Goal: Information Seeking & Learning: Learn about a topic

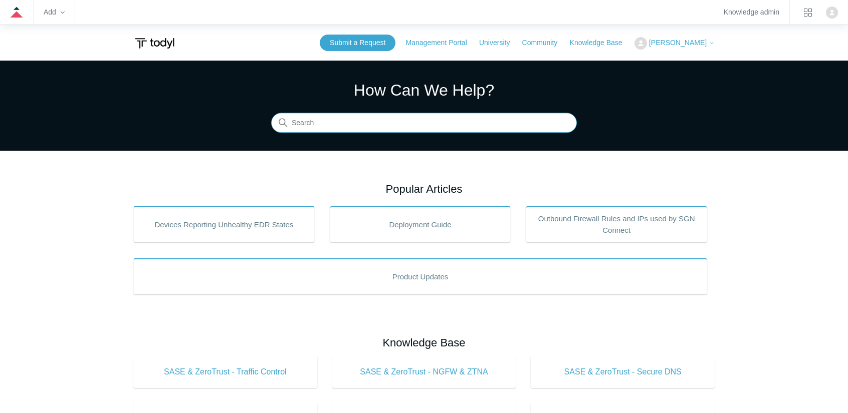
click at [370, 122] on input "Search" at bounding box center [424, 123] width 306 height 20
type input "aws"
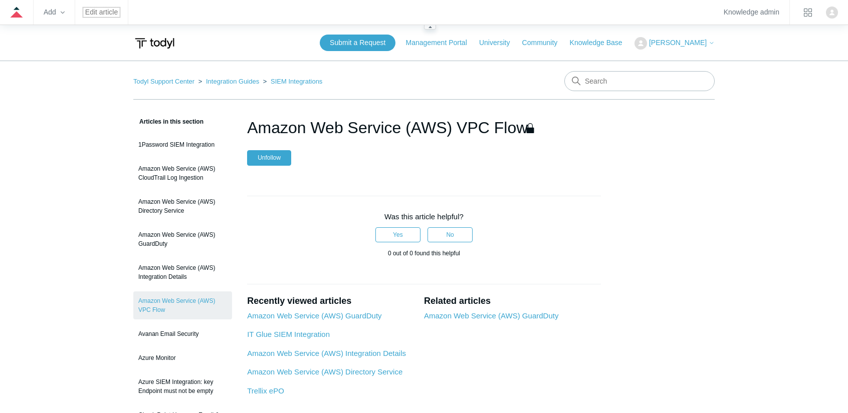
click at [111, 13] on link "Edit article" at bounding box center [101, 13] width 33 height 6
click at [237, 87] on nav "Todyl Support Center Integration Guides SIEM Integrations" at bounding box center [423, 85] width 581 height 29
click at [235, 78] on link "Integration Guides" at bounding box center [232, 82] width 53 height 8
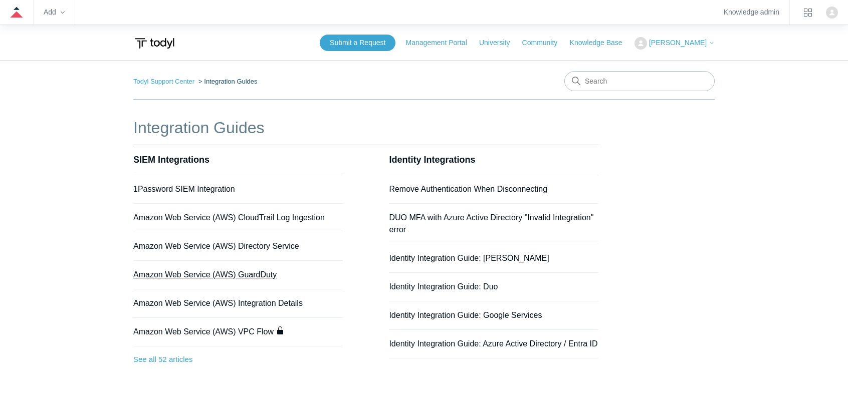
click at [269, 273] on link "Amazon Web Service (AWS) GuardDuty" at bounding box center [204, 275] width 143 height 9
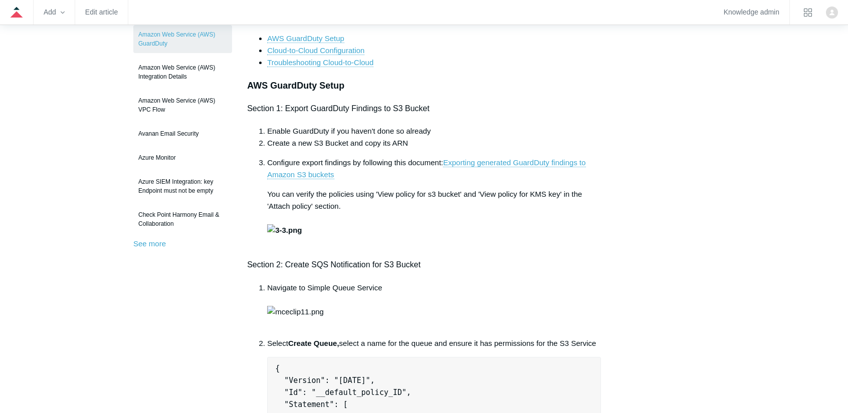
scroll to position [100, 0]
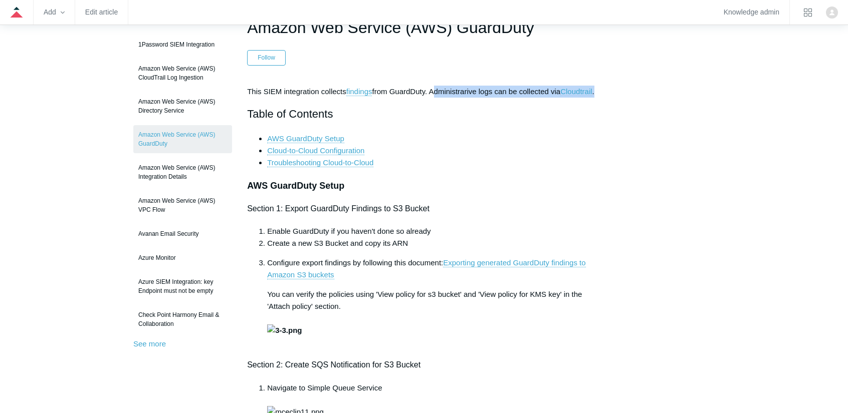
drag, startPoint x: 438, startPoint y: 88, endPoint x: 648, endPoint y: 81, distance: 210.6
drag, startPoint x: 495, startPoint y: 141, endPoint x: 472, endPoint y: 119, distance: 31.9
click at [493, 141] on li "AWS GuardDuty Setup" at bounding box center [434, 139] width 334 height 12
click at [592, 87] on link "Cloudtrail" at bounding box center [576, 91] width 32 height 9
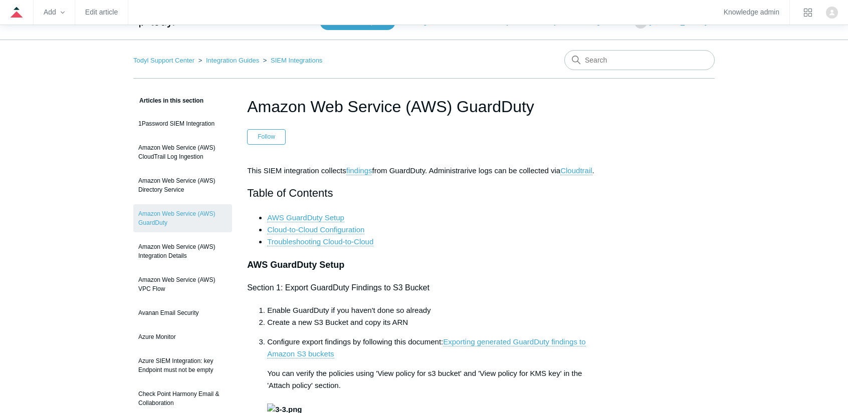
scroll to position [0, 0]
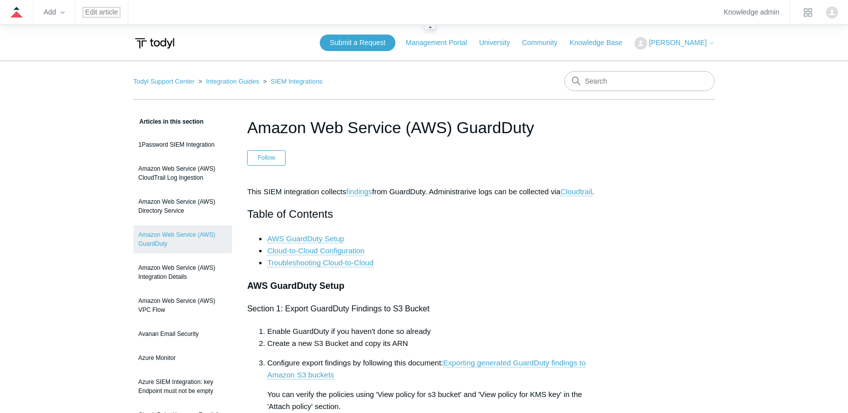
click at [114, 15] on link "Edit article" at bounding box center [101, 13] width 33 height 6
click at [232, 83] on link "Integration Guides" at bounding box center [232, 82] width 53 height 8
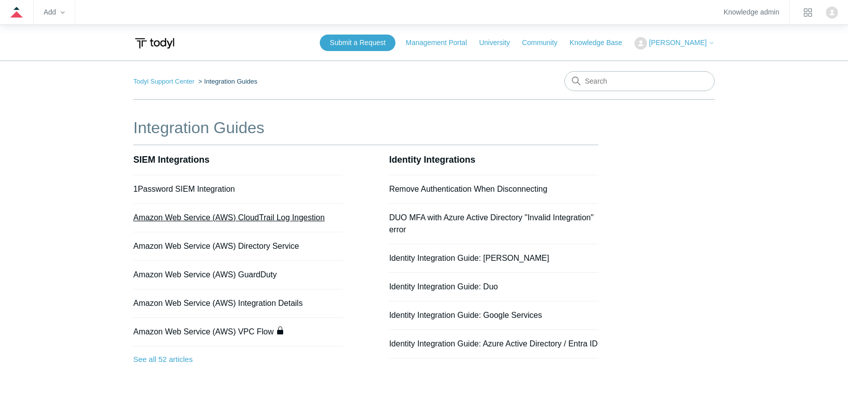
click at [262, 217] on link "Amazon Web Service (AWS) CloudTrail Log Ingestion" at bounding box center [228, 217] width 191 height 9
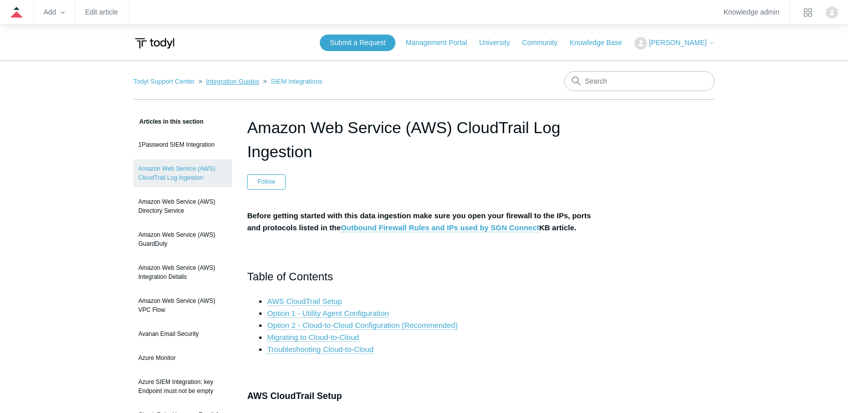
click at [234, 78] on link "Integration Guides" at bounding box center [232, 82] width 53 height 8
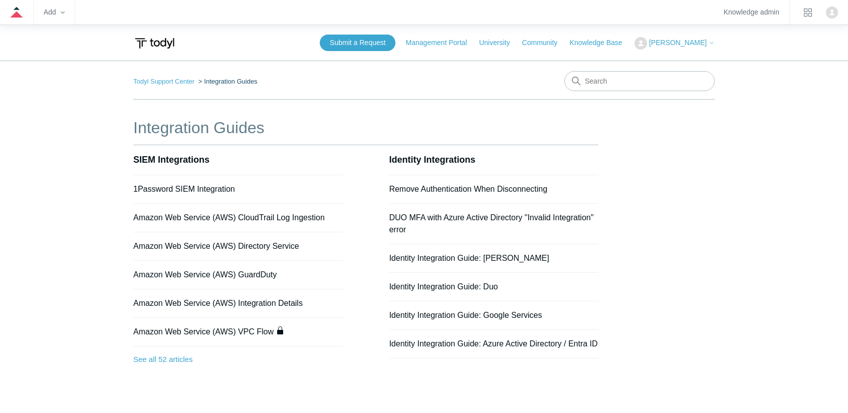
click at [256, 281] on li "Amazon Web Service (AWS) GuardDuty" at bounding box center [237, 275] width 209 height 29
click at [271, 271] on link "Amazon Web Service (AWS) GuardDuty" at bounding box center [204, 275] width 143 height 9
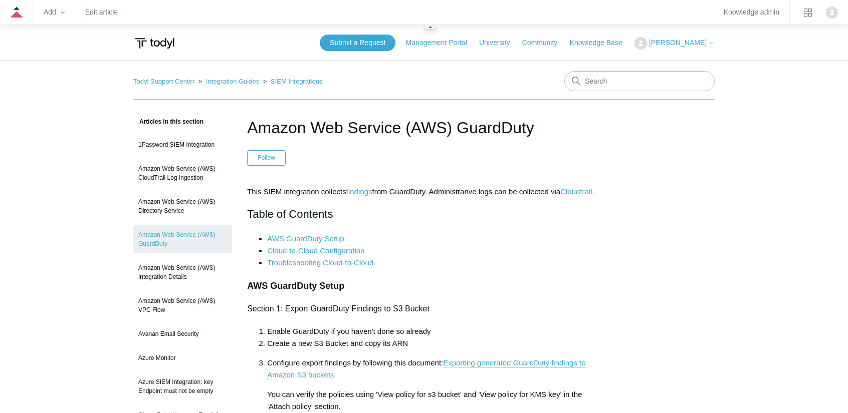
click at [100, 15] on link "Edit article" at bounding box center [101, 13] width 33 height 6
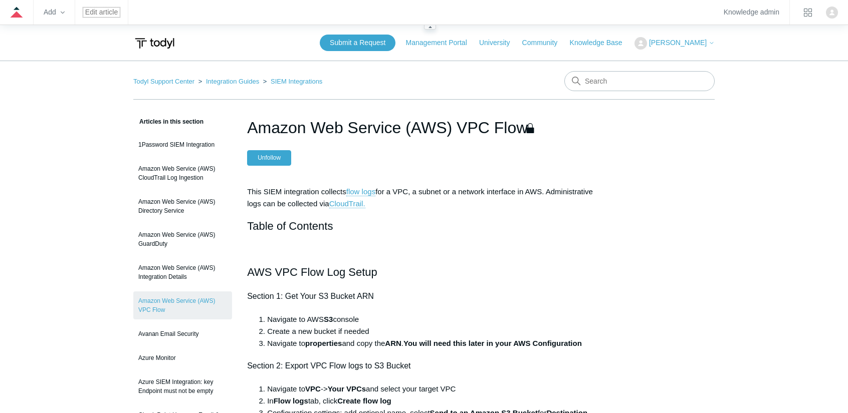
click at [85, 15] on link "Edit article" at bounding box center [101, 13] width 33 height 6
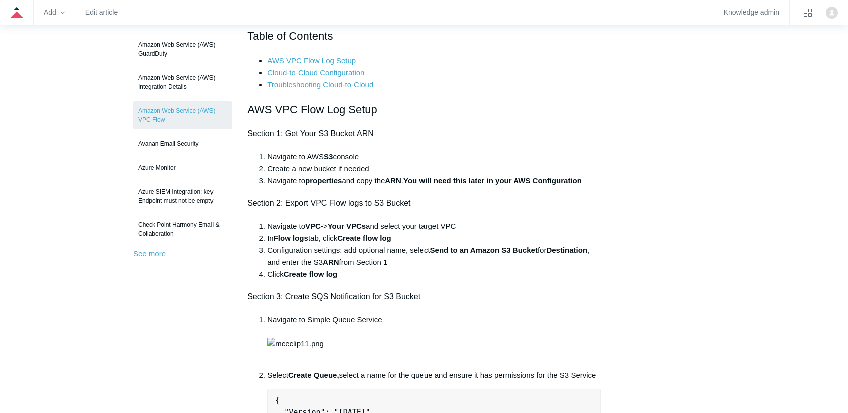
scroll to position [50, 0]
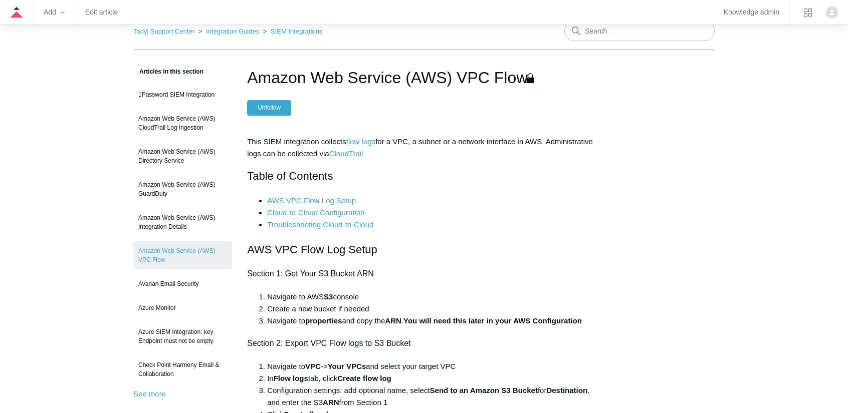
drag, startPoint x: 335, startPoint y: 225, endPoint x: 361, endPoint y: 176, distance: 55.2
click at [335, 225] on link "Troubleshooting Cloud-to-Cloud" at bounding box center [320, 225] width 106 height 9
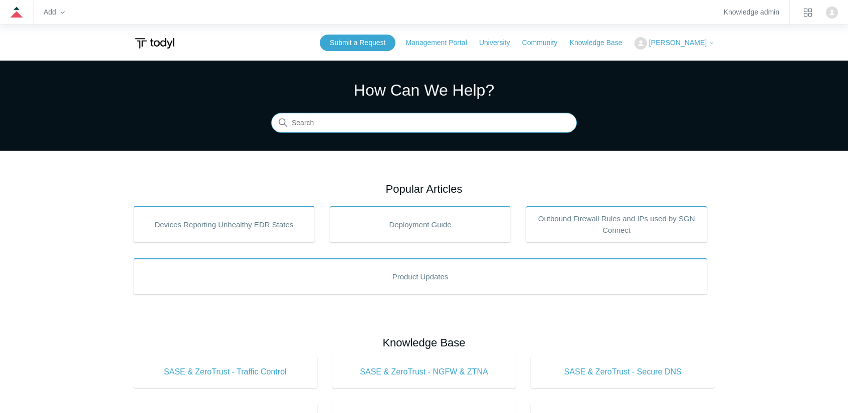
click at [342, 124] on input "Search" at bounding box center [424, 123] width 306 height 20
click at [408, 128] on input "AWS" at bounding box center [424, 123] width 306 height 20
click at [401, 121] on input "AWS" at bounding box center [424, 123] width 306 height 20
type input "AW"
click at [568, 41] on link "Community" at bounding box center [545, 43] width 46 height 11
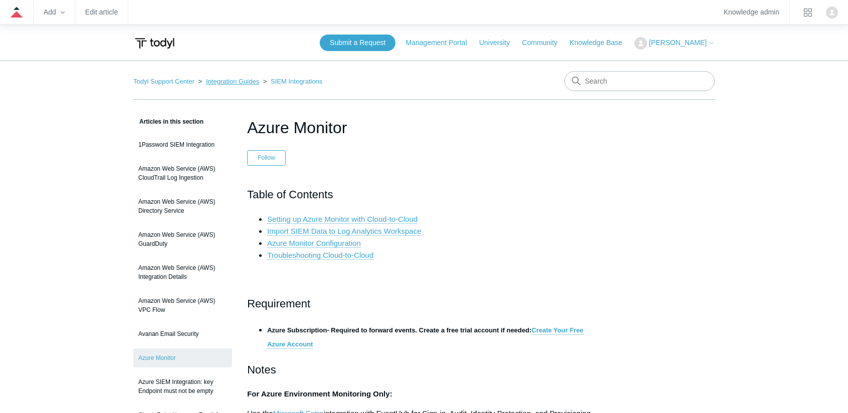
drag, startPoint x: 251, startPoint y: 73, endPoint x: 245, endPoint y: 78, distance: 7.8
click at [250, 73] on nav "Todyl Support Center Integration Guides SIEM Integrations" at bounding box center [423, 85] width 581 height 29
click at [241, 79] on link "Integration Guides" at bounding box center [232, 82] width 53 height 8
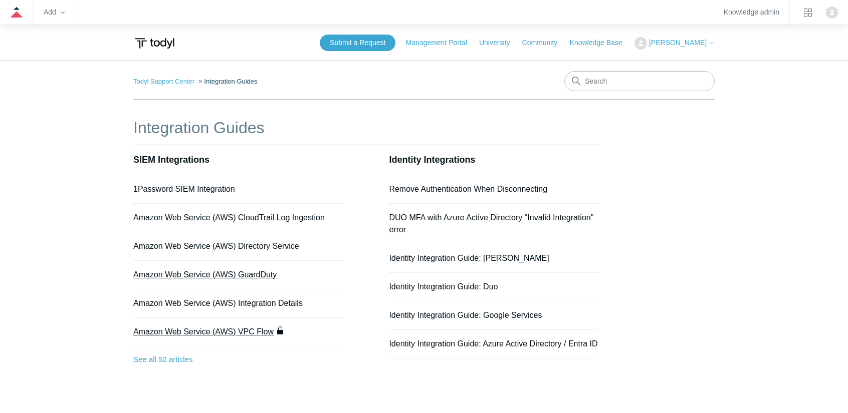
drag, startPoint x: 238, startPoint y: 329, endPoint x: 246, endPoint y: 271, distance: 58.7
click at [238, 330] on link "Amazon Web Service (AWS) VPC Flow" at bounding box center [203, 332] width 140 height 9
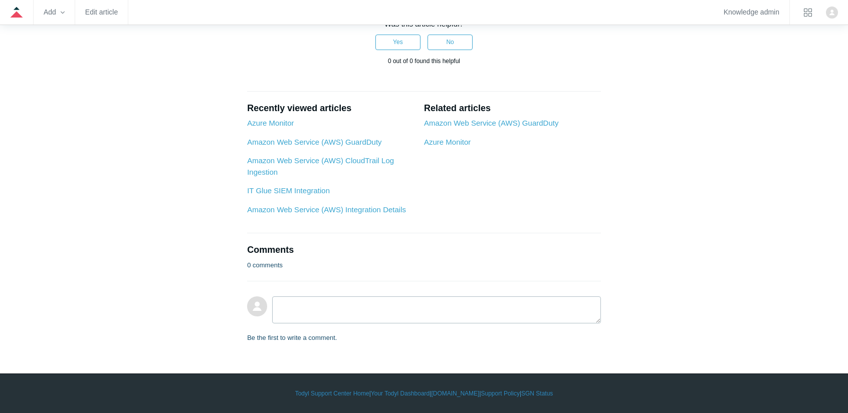
scroll to position [3250, 0]
drag, startPoint x: 100, startPoint y: 7, endPoint x: 101, endPoint y: 13, distance: 5.5
click at [100, 7] on zd-hc-navbar "Add Edit article Knowledge admin" at bounding box center [424, 12] width 848 height 25
click at [101, 14] on link "Edit article" at bounding box center [101, 13] width 33 height 6
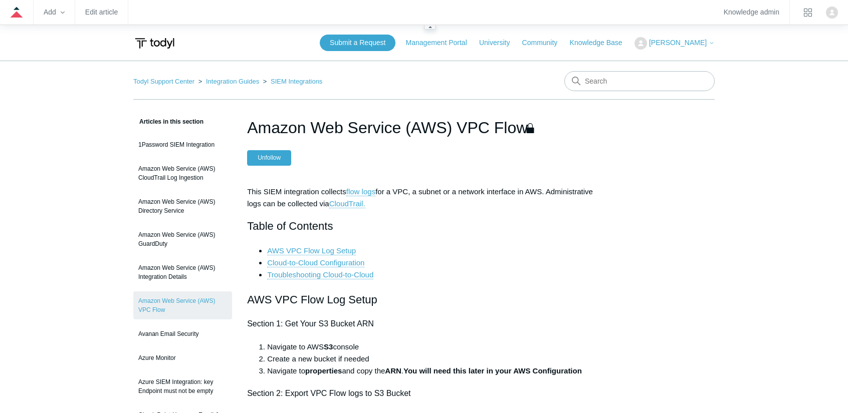
click at [18, 14] on icon at bounding box center [17, 14] width 13 height 7
click at [757, 11] on link "Knowledge admin" at bounding box center [752, 13] width 56 height 6
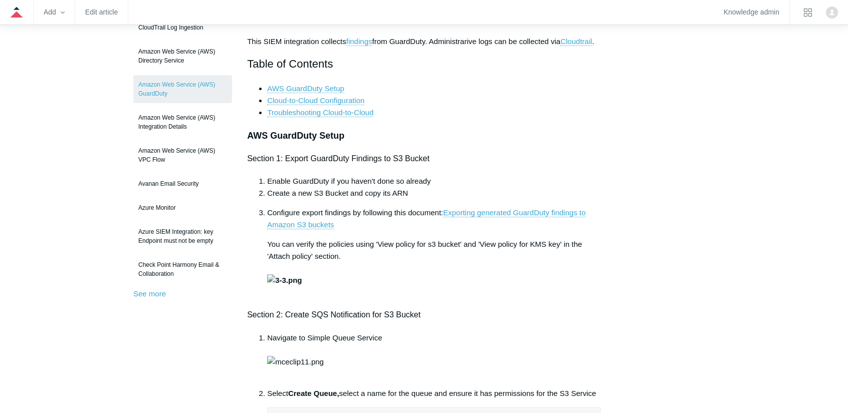
scroll to position [100, 0]
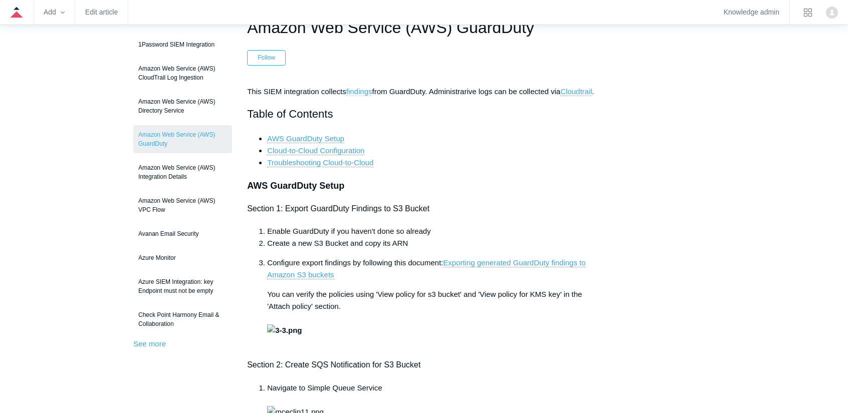
click at [361, 90] on link "findings" at bounding box center [359, 91] width 26 height 9
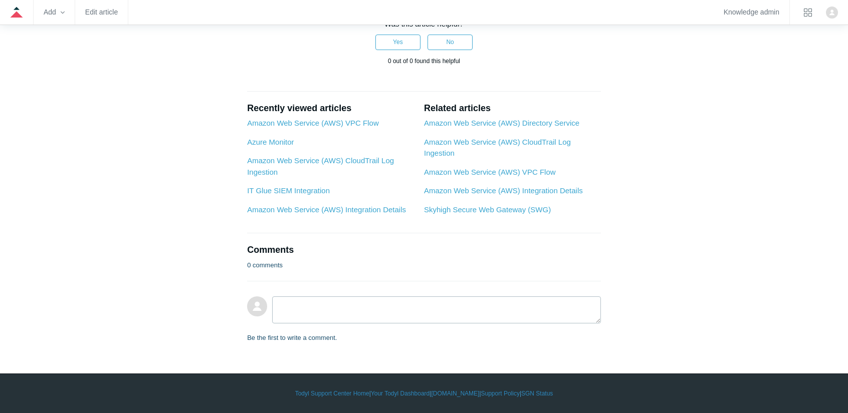
scroll to position [4042, 0]
